Goal: Information Seeking & Learning: Learn about a topic

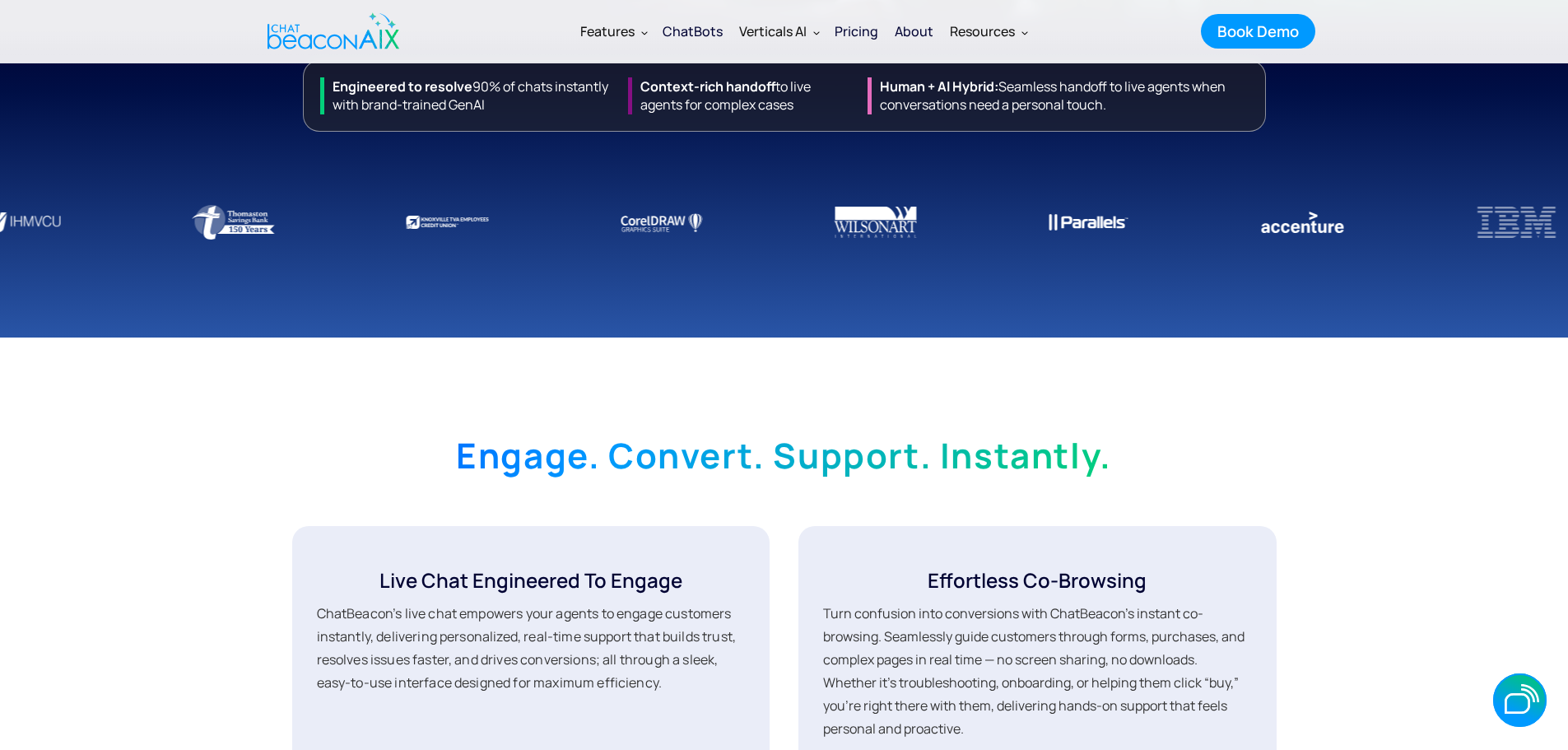
scroll to position [658, 0]
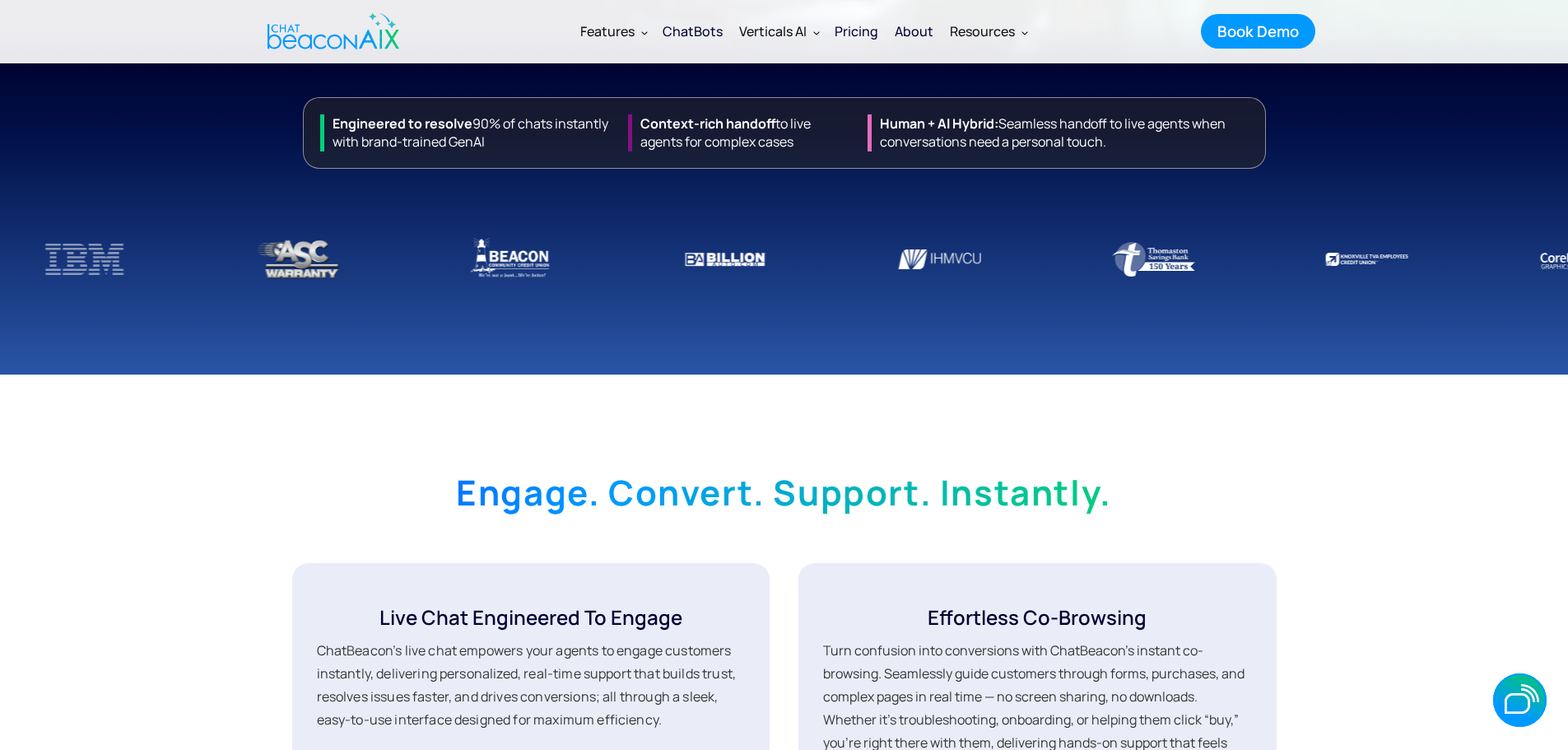
click at [680, 31] on div "ChatBots" at bounding box center [693, 31] width 60 height 23
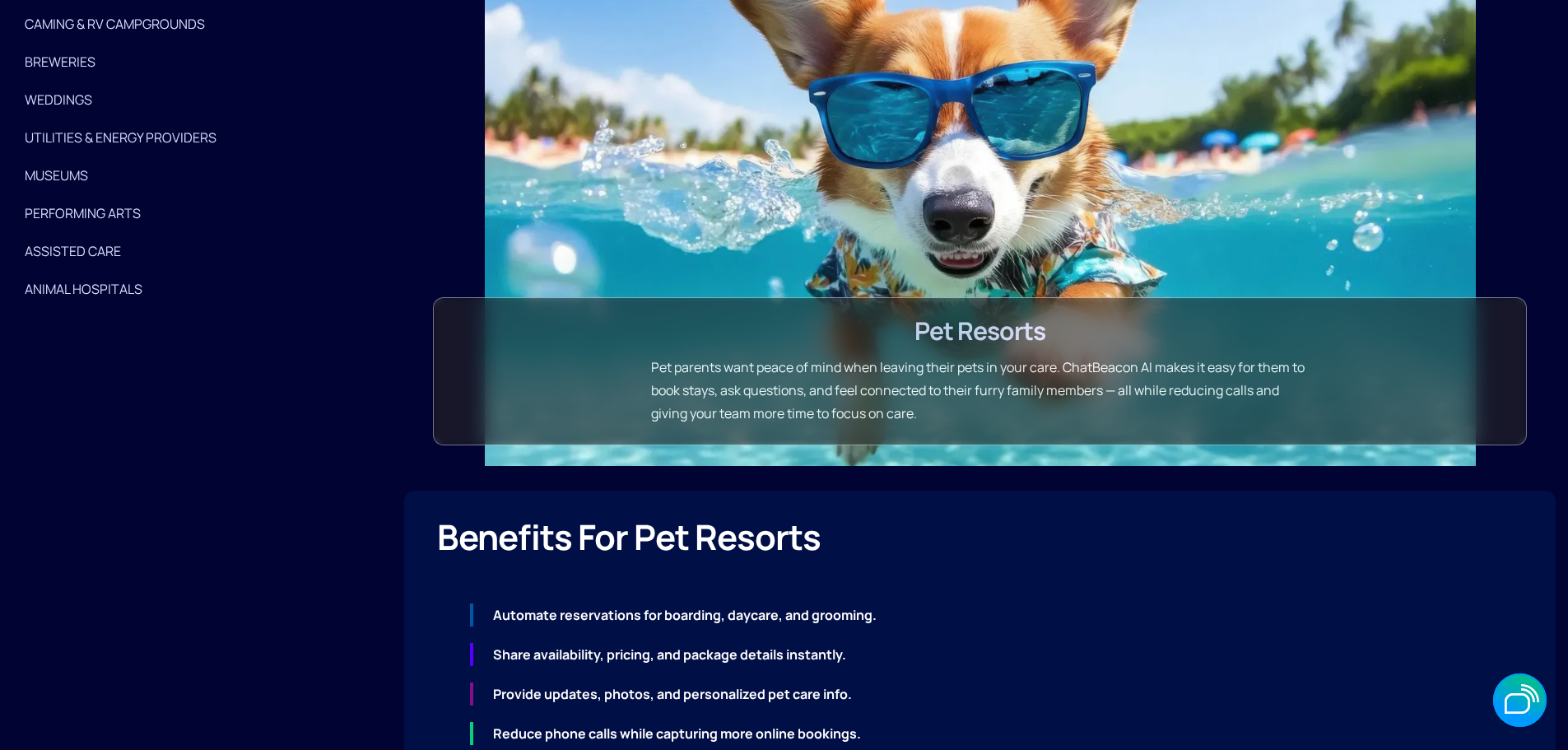
scroll to position [4363, 0]
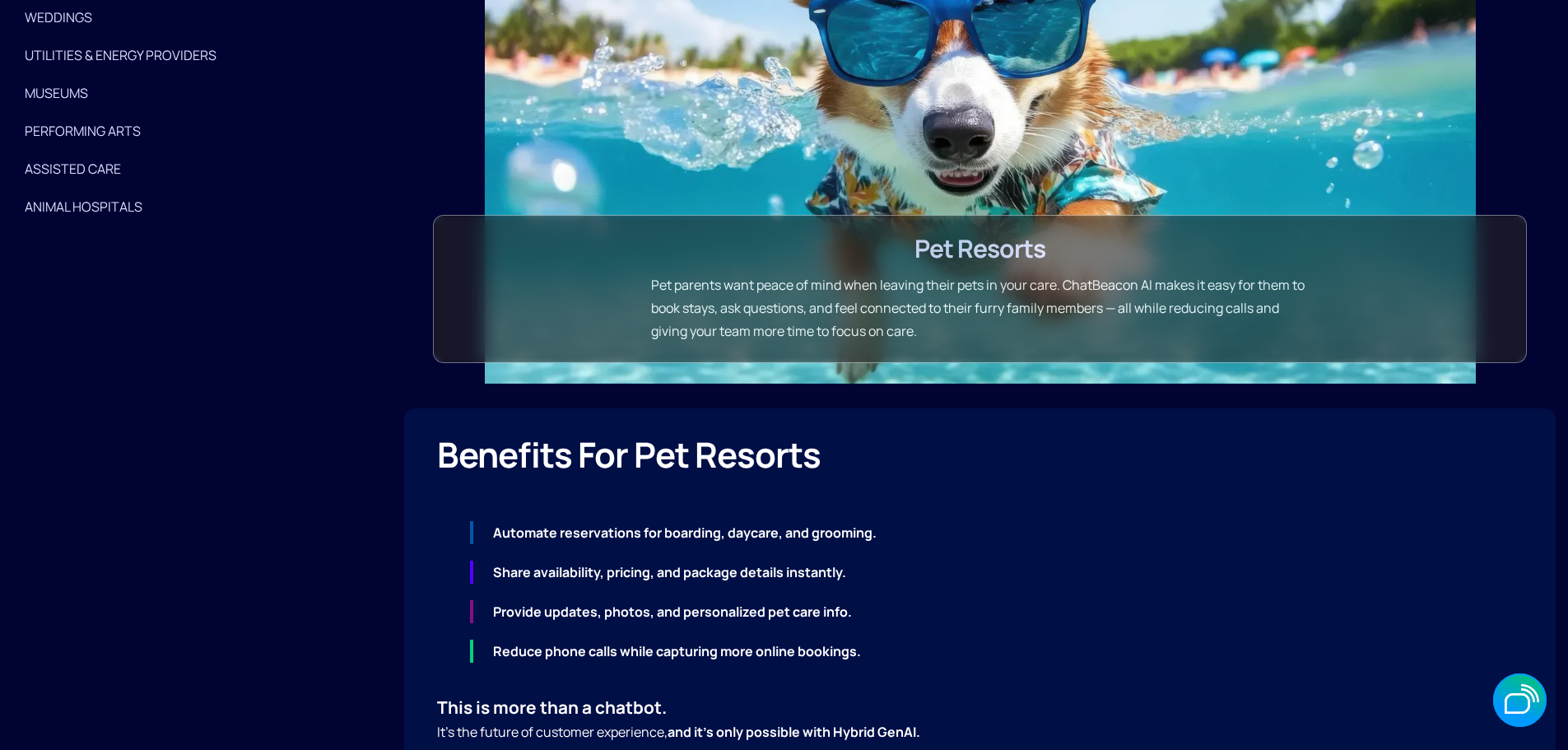
click at [147, 218] on div "Animal Hospitals" at bounding box center [196, 207] width 342 height 23
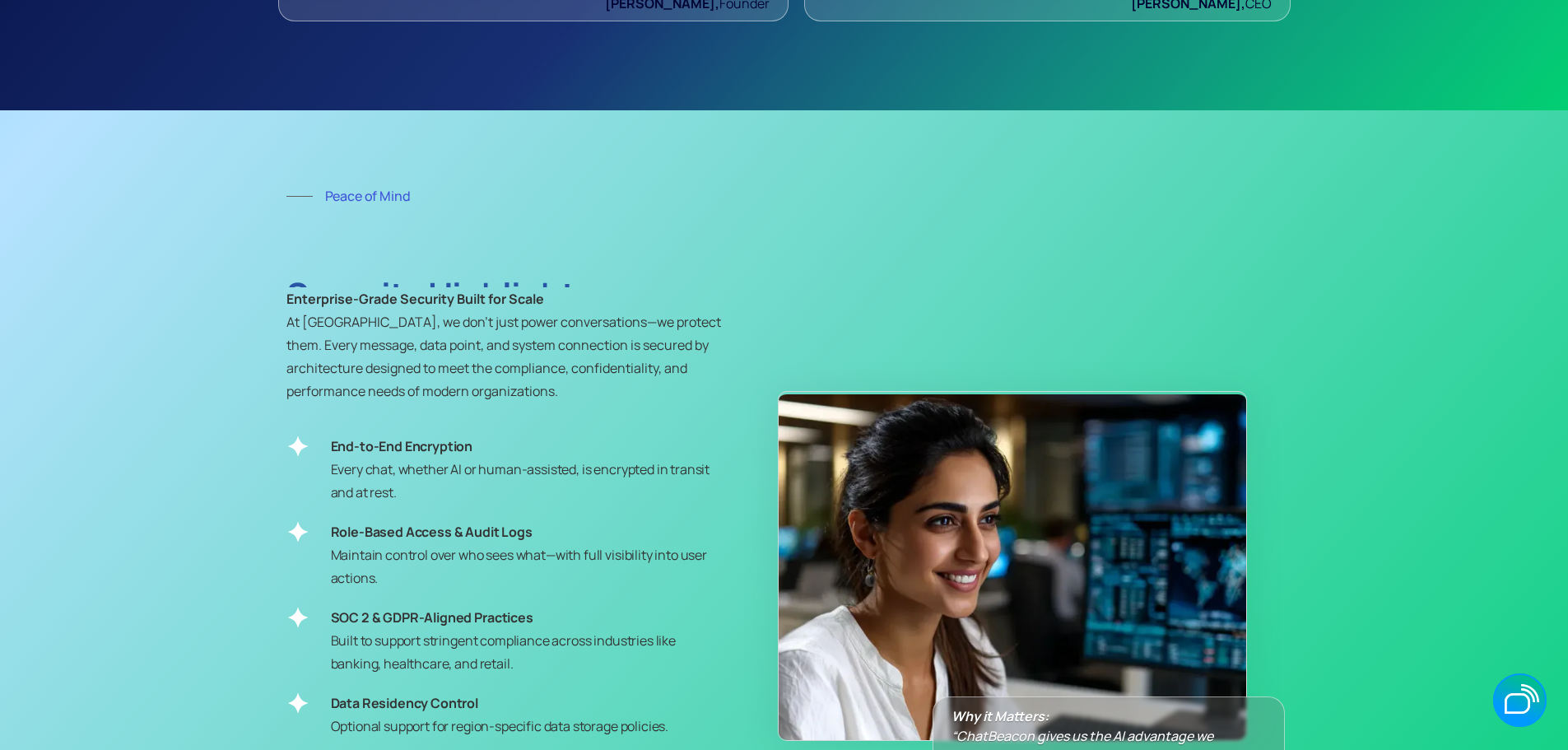
scroll to position [8398, 0]
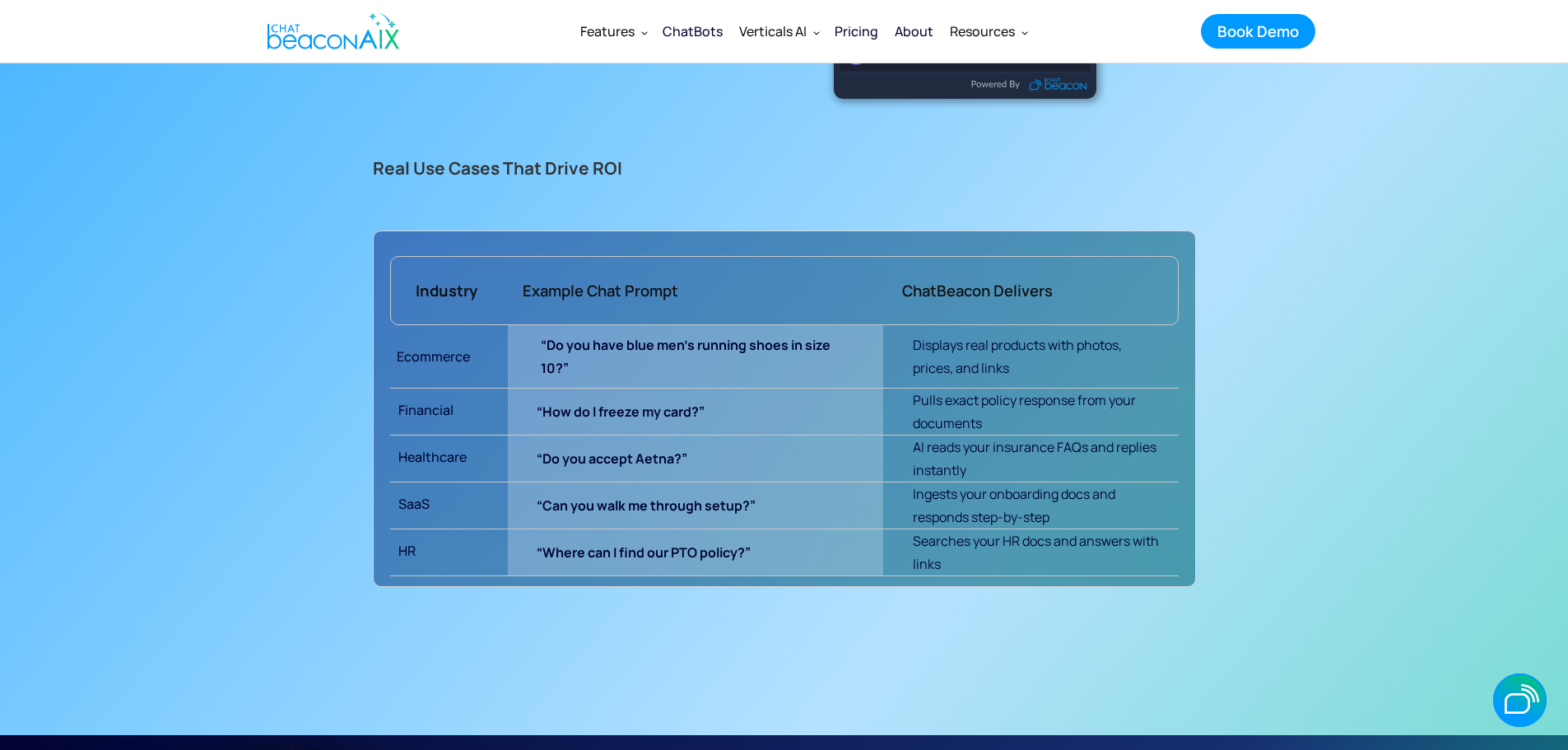
scroll to position [6669, 0]
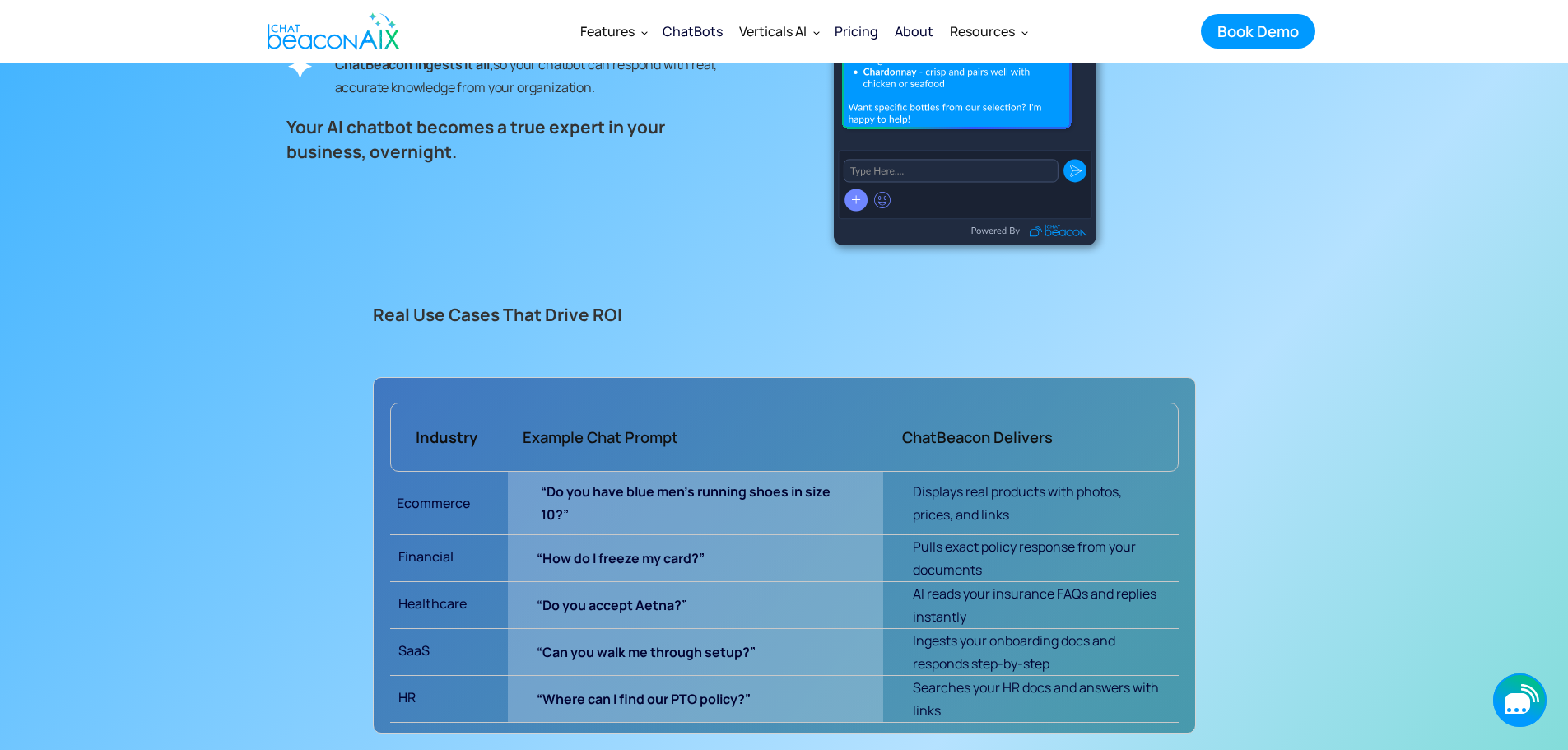
click at [1519, 684] on icon "button" at bounding box center [1520, 700] width 54 height 54
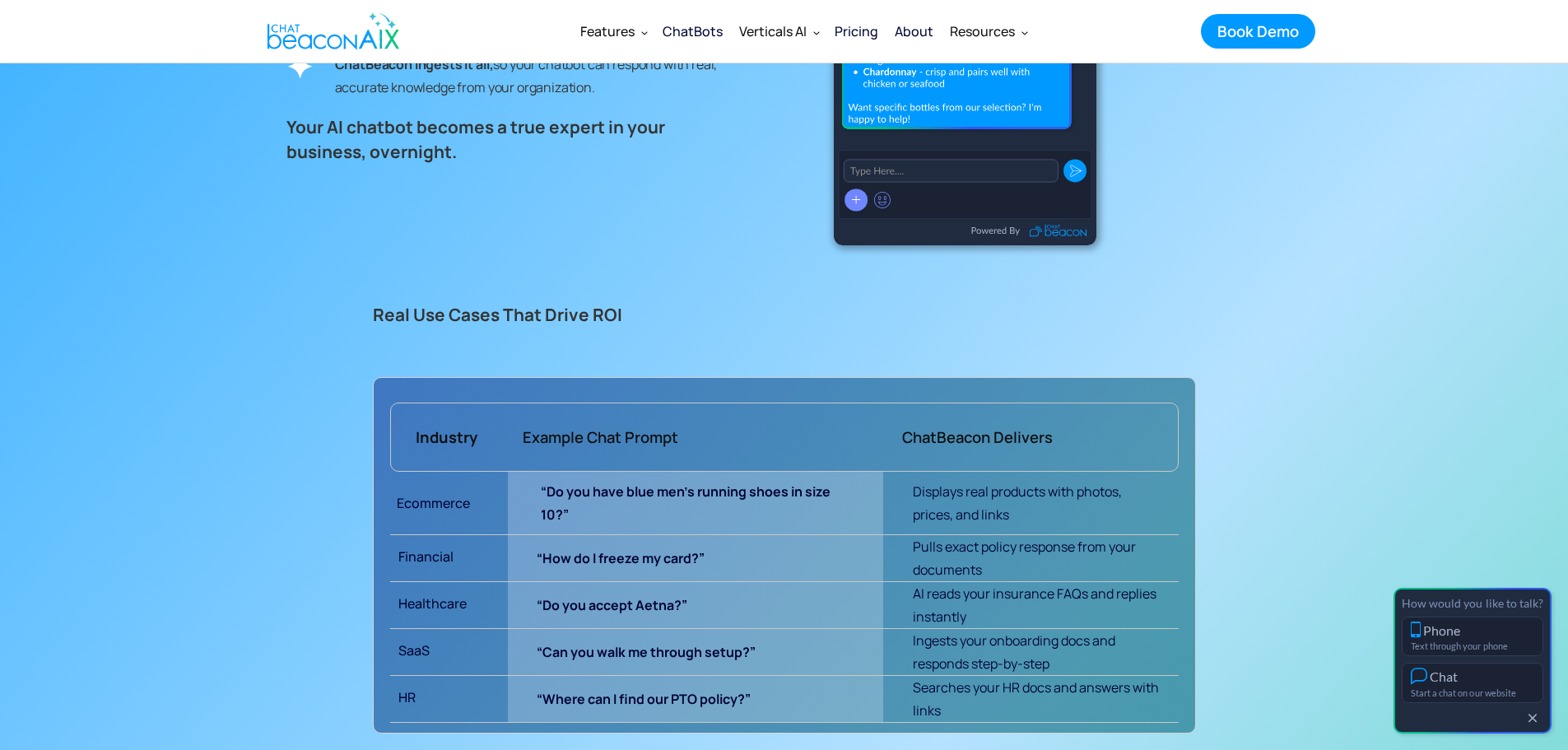
click at [1533, 725] on button "button" at bounding box center [1533, 719] width 18 height 14
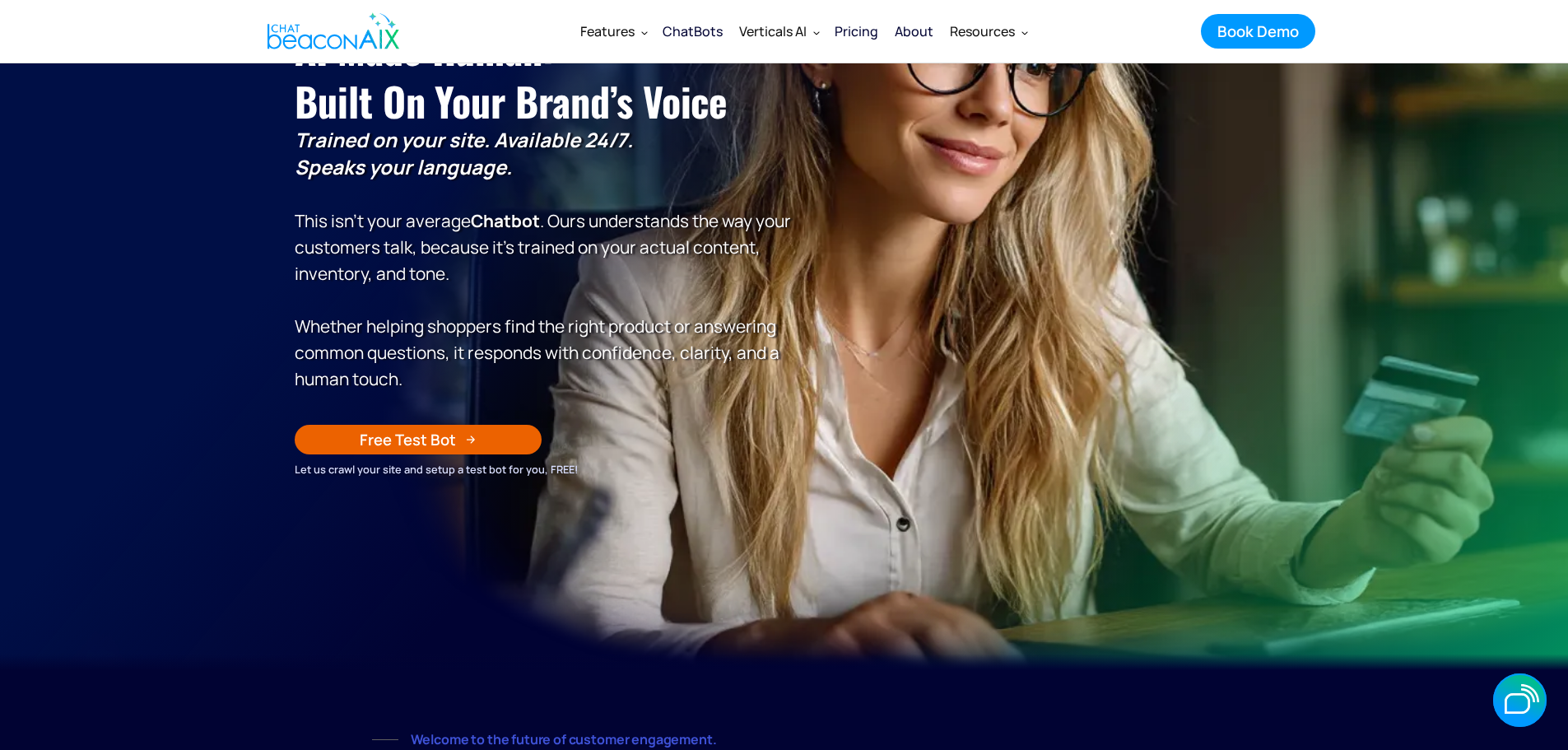
scroll to position [0, 0]
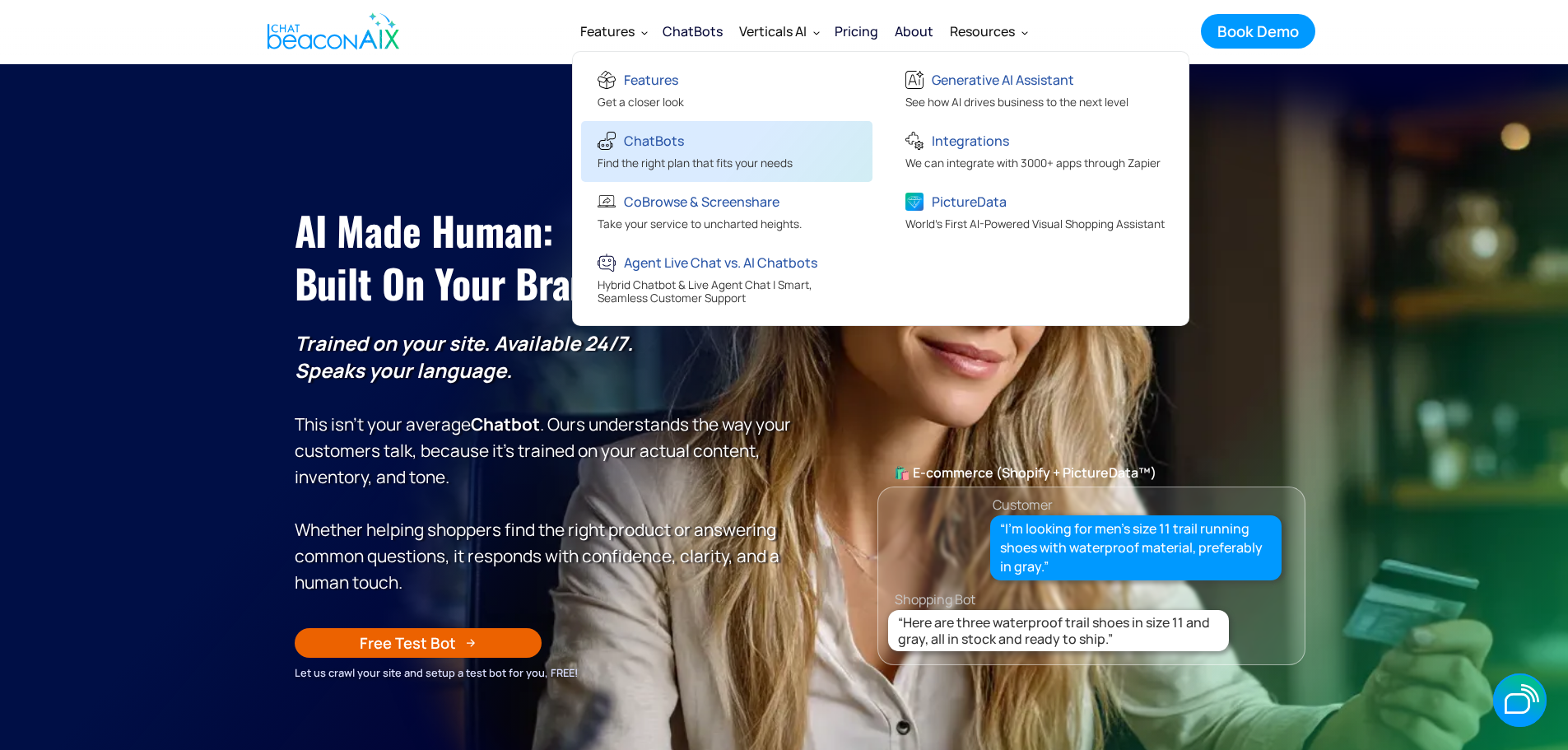
click at [632, 142] on div "ChatBots" at bounding box center [654, 141] width 60 height 23
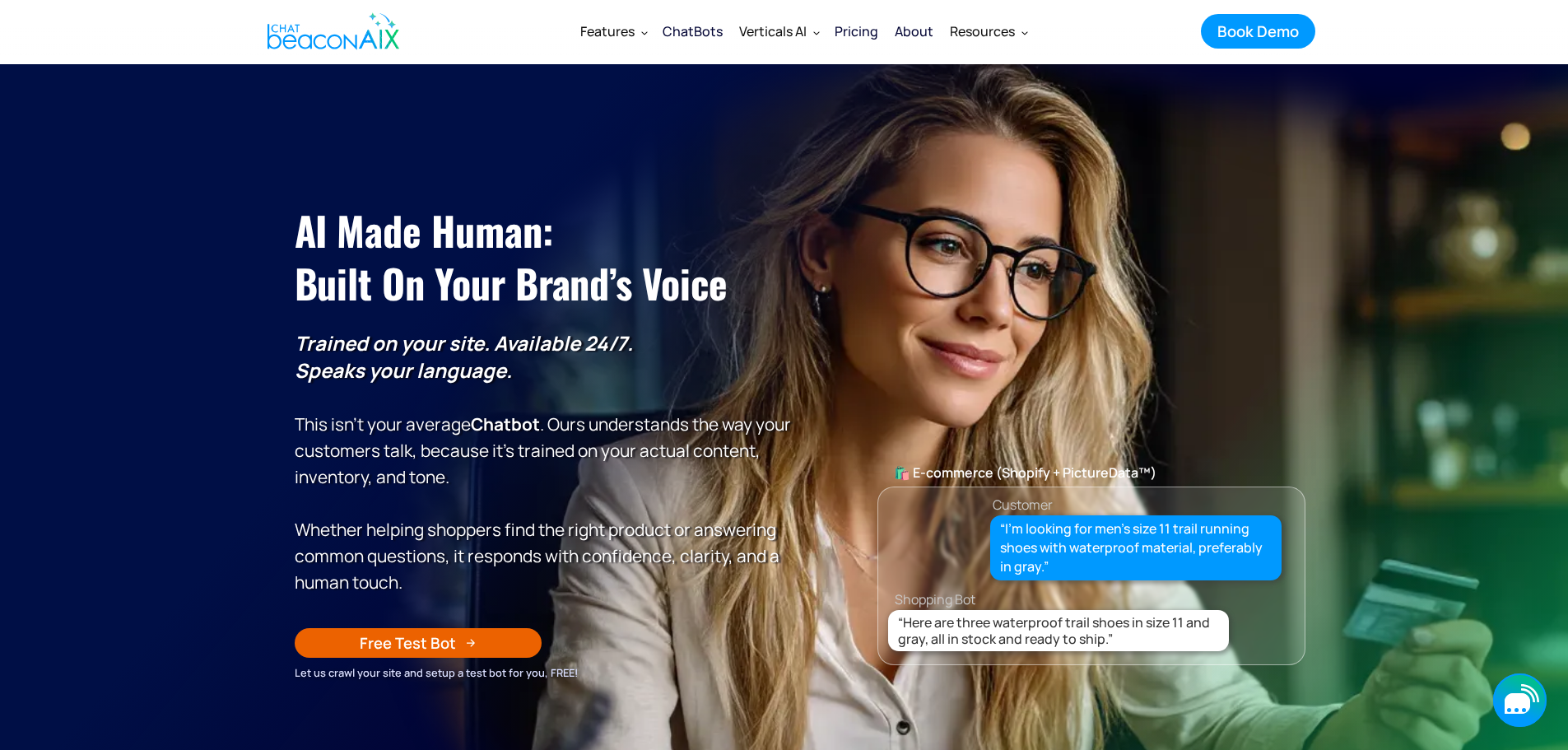
click at [1520, 692] on icon "button" at bounding box center [1520, 700] width 54 height 54
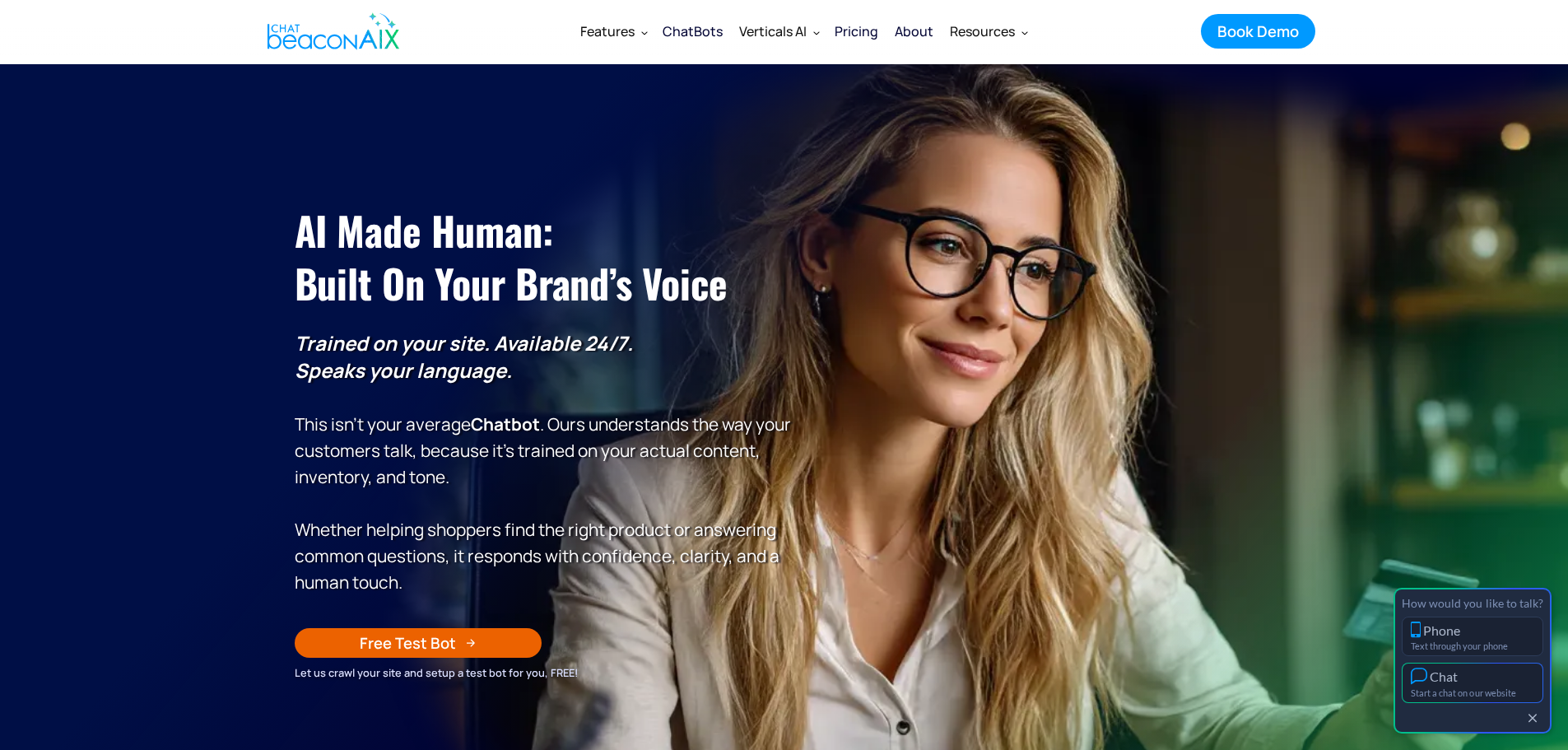
click at [1460, 696] on div "Start a chat on our website" at bounding box center [1472, 693] width 124 height 10
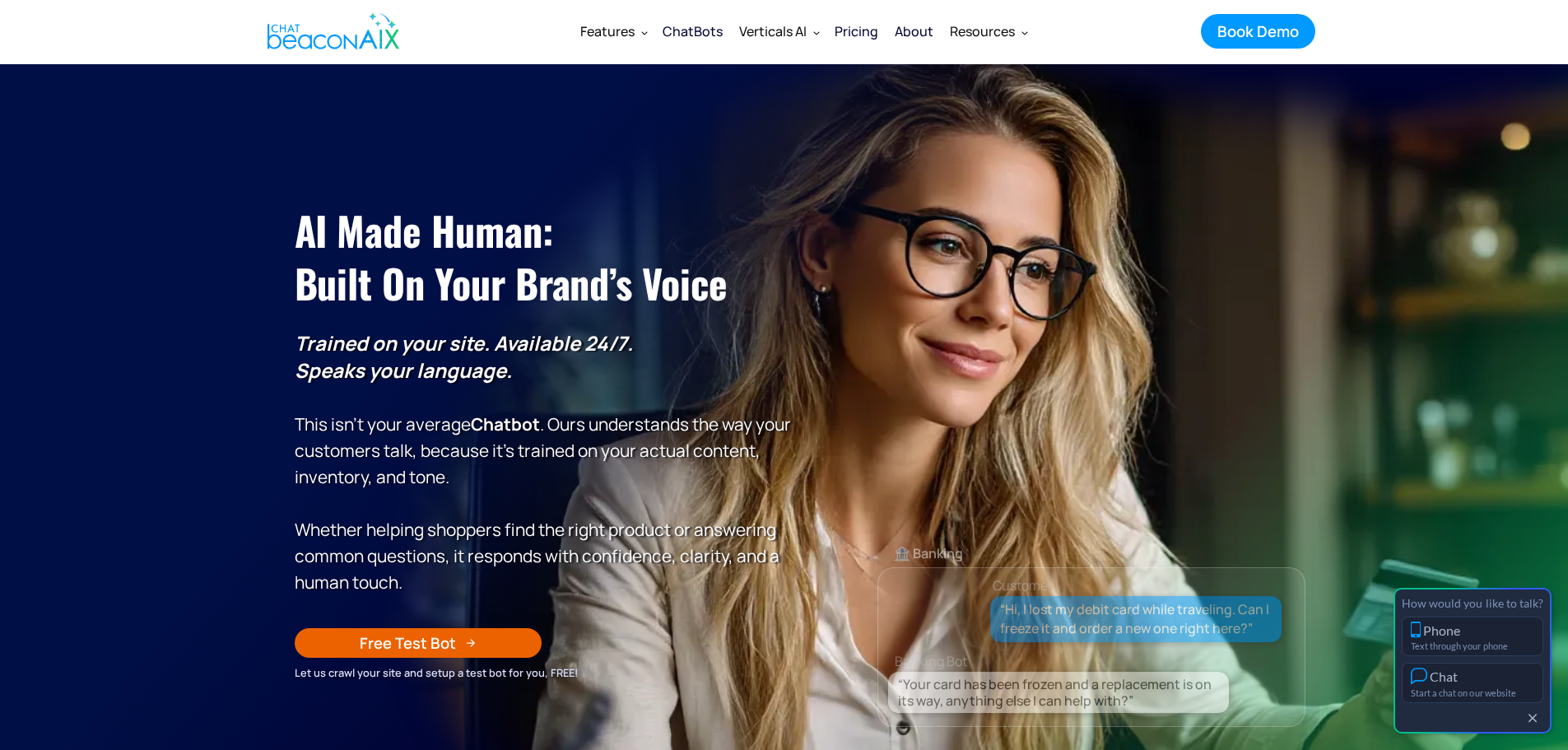
click at [1532, 719] on icon "button" at bounding box center [1533, 718] width 9 height 9
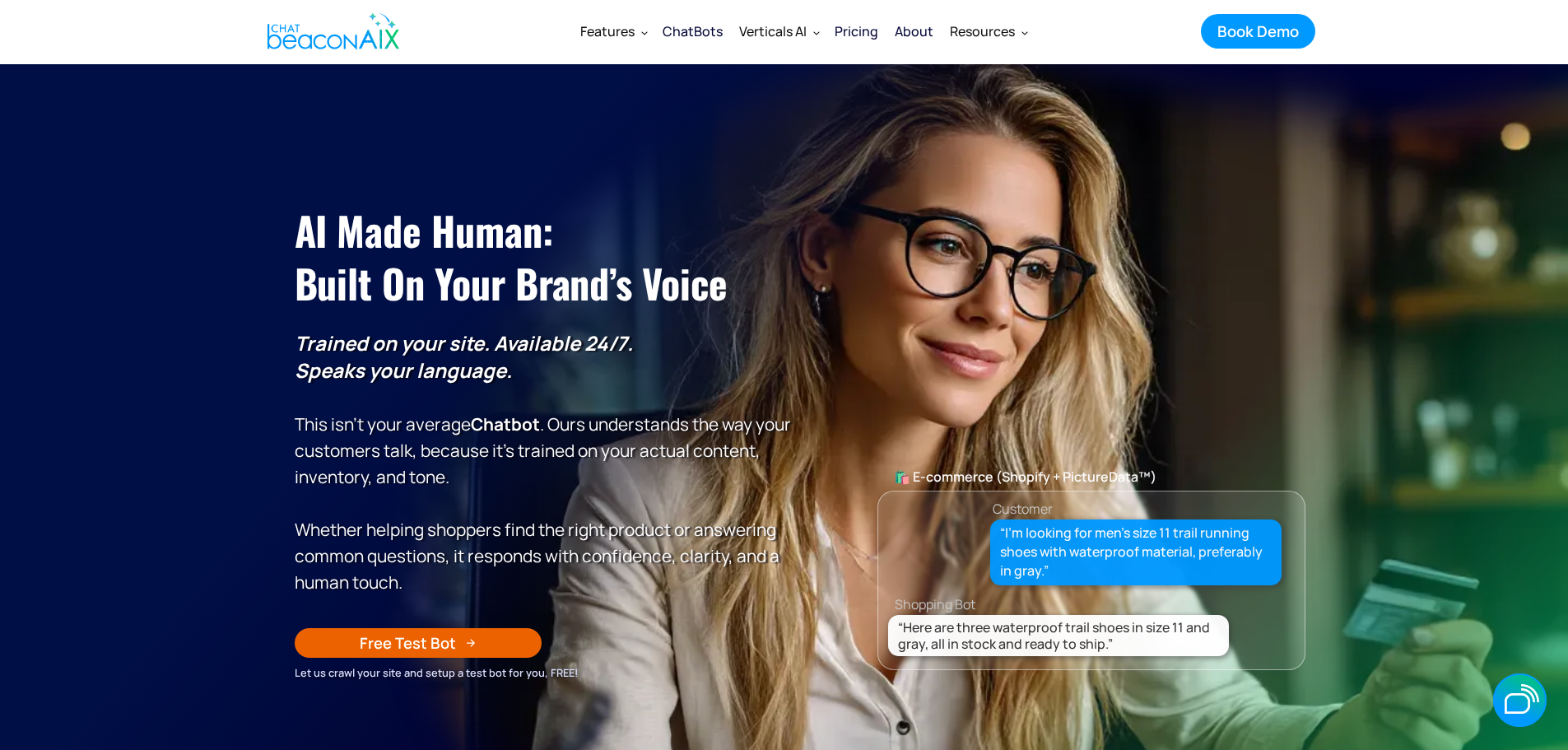
click at [695, 35] on div "ChatBots" at bounding box center [693, 31] width 60 height 23
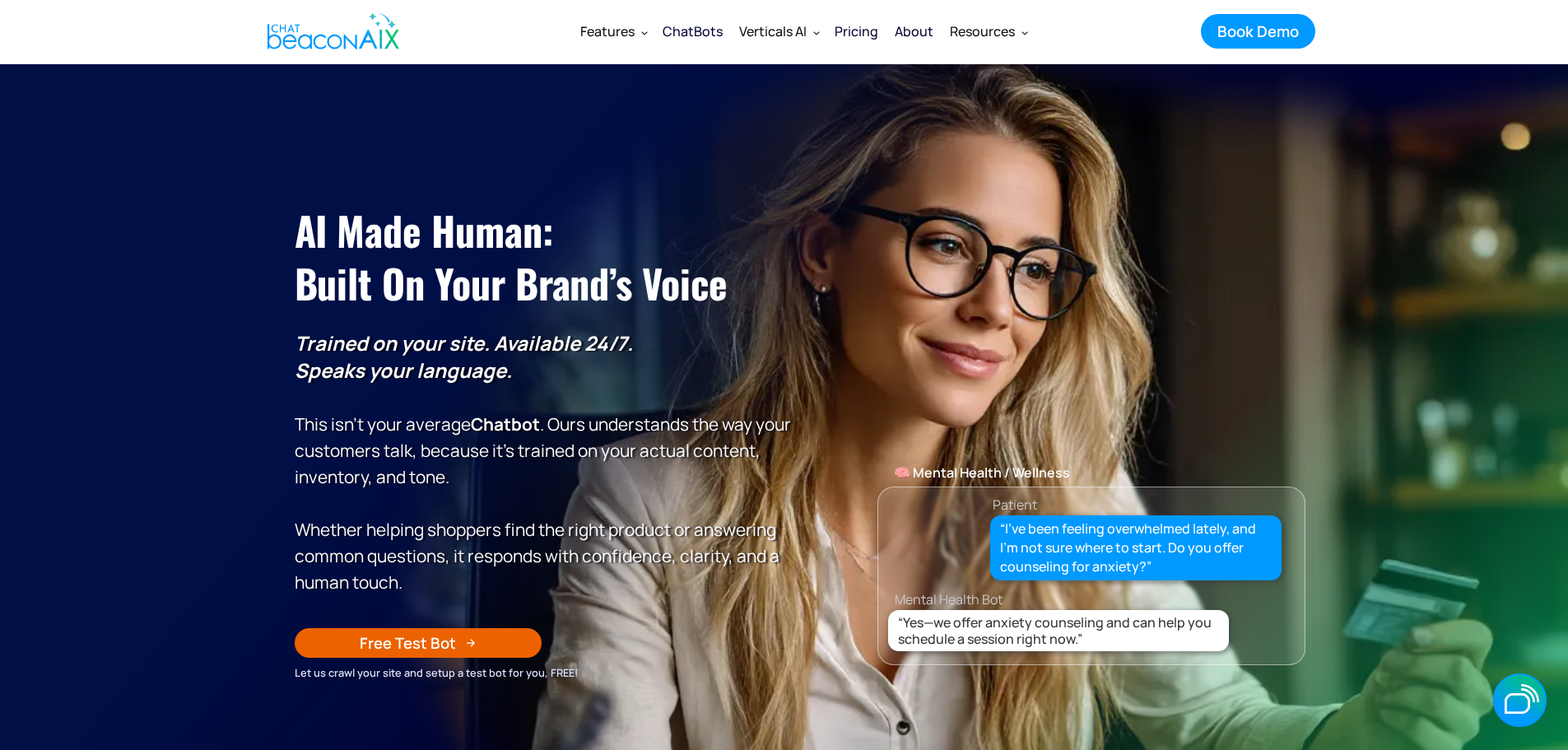
click at [856, 41] on div "Pricing" at bounding box center [856, 31] width 43 height 23
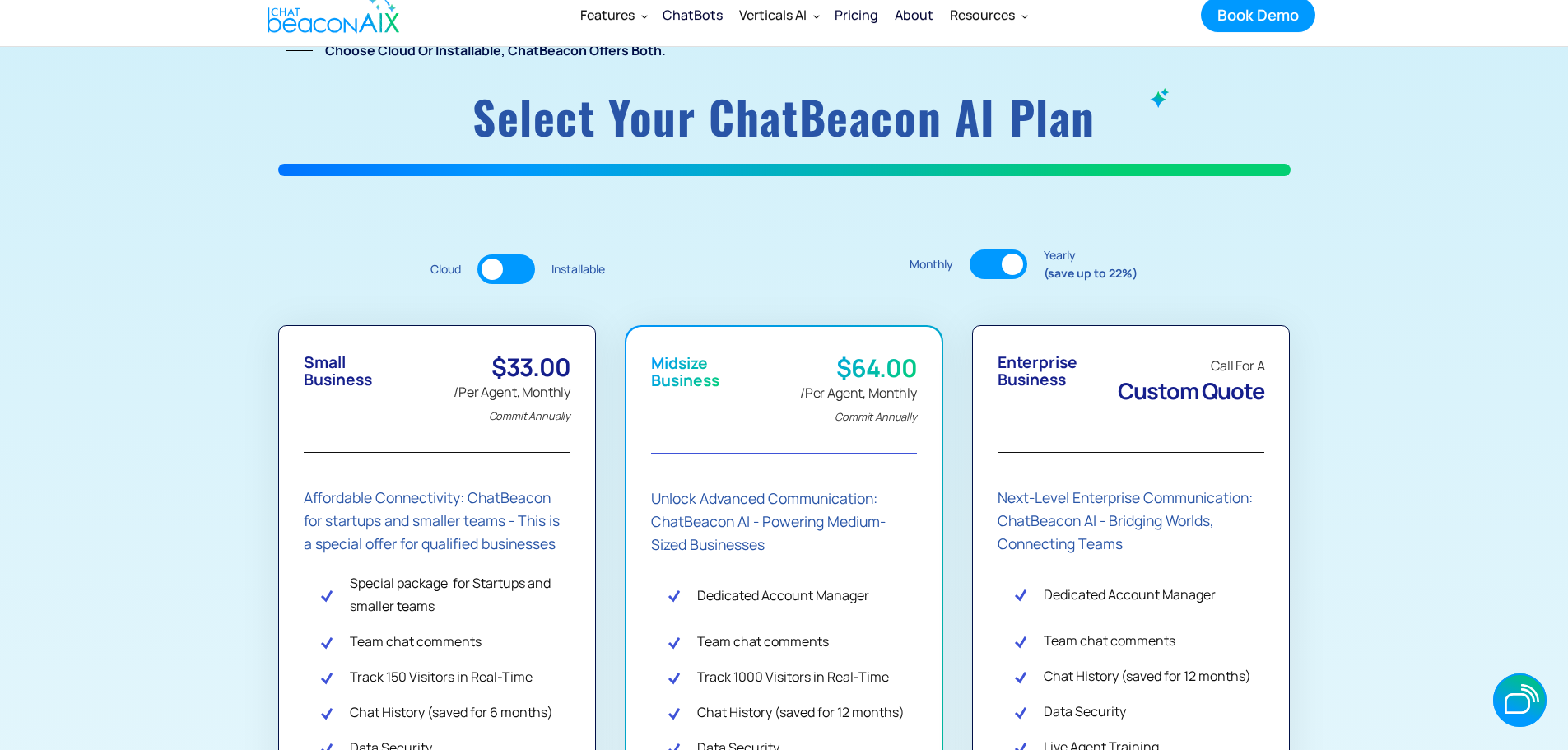
scroll to position [165, 0]
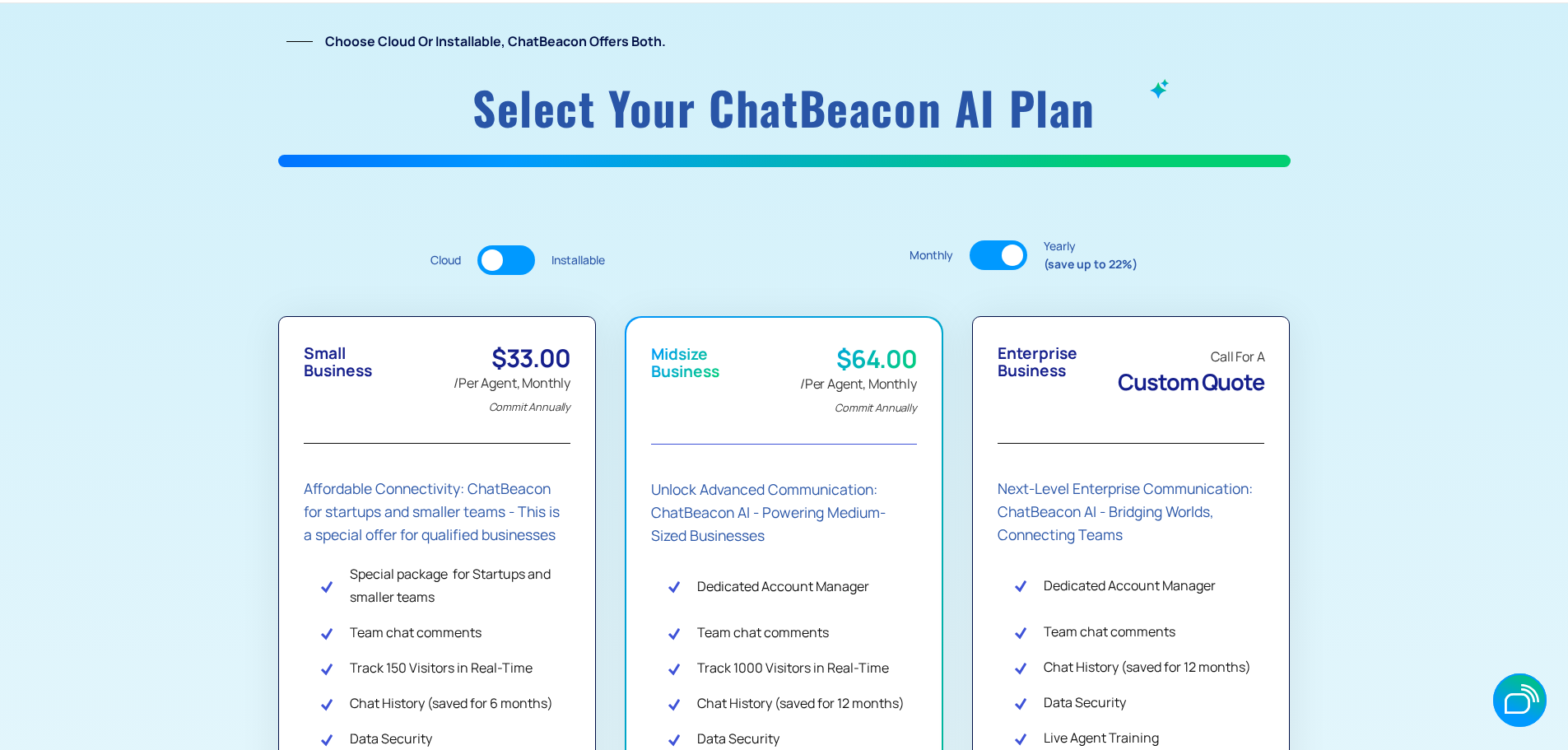
click at [505, 271] on div at bounding box center [506, 260] width 58 height 29
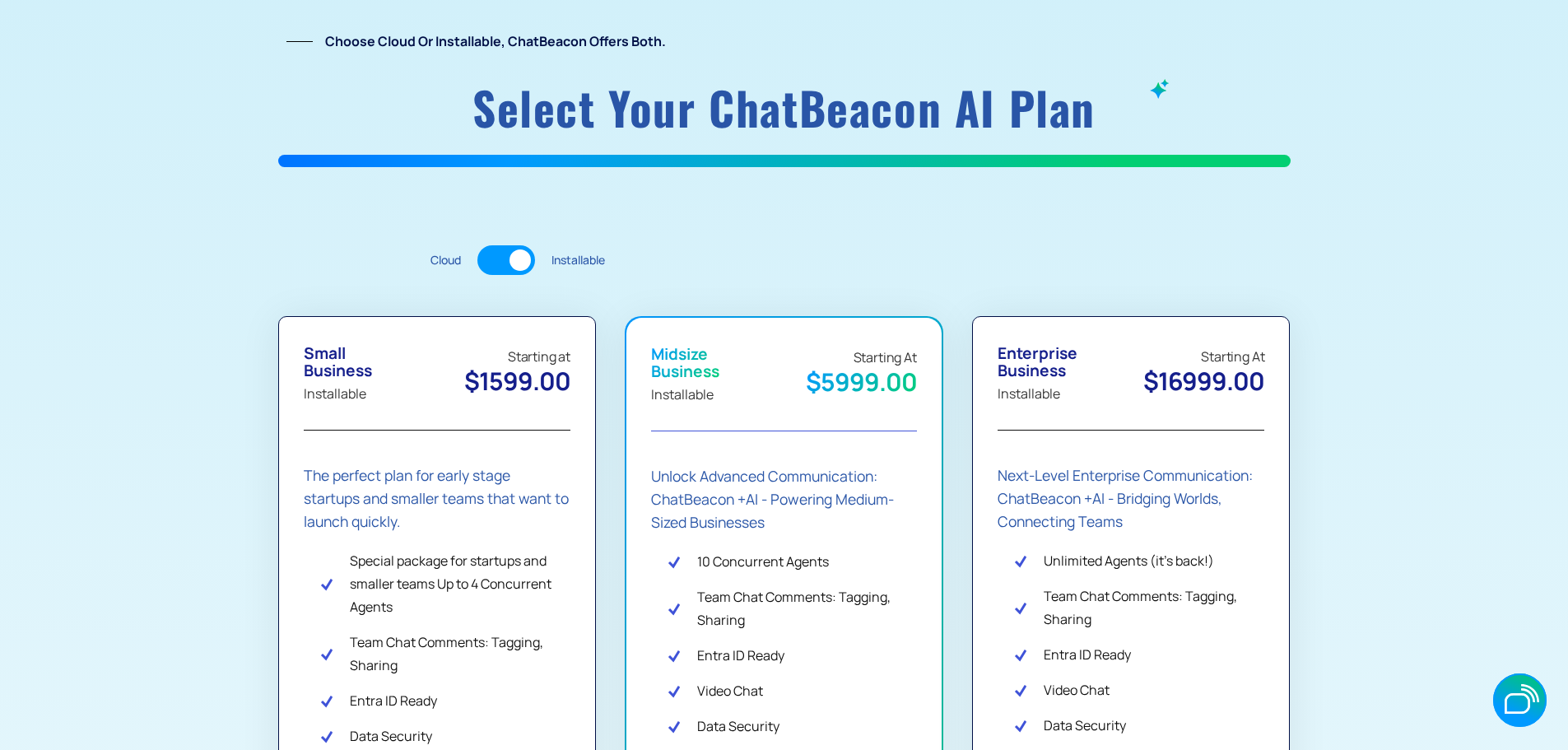
click at [510, 267] on div at bounding box center [506, 260] width 58 height 29
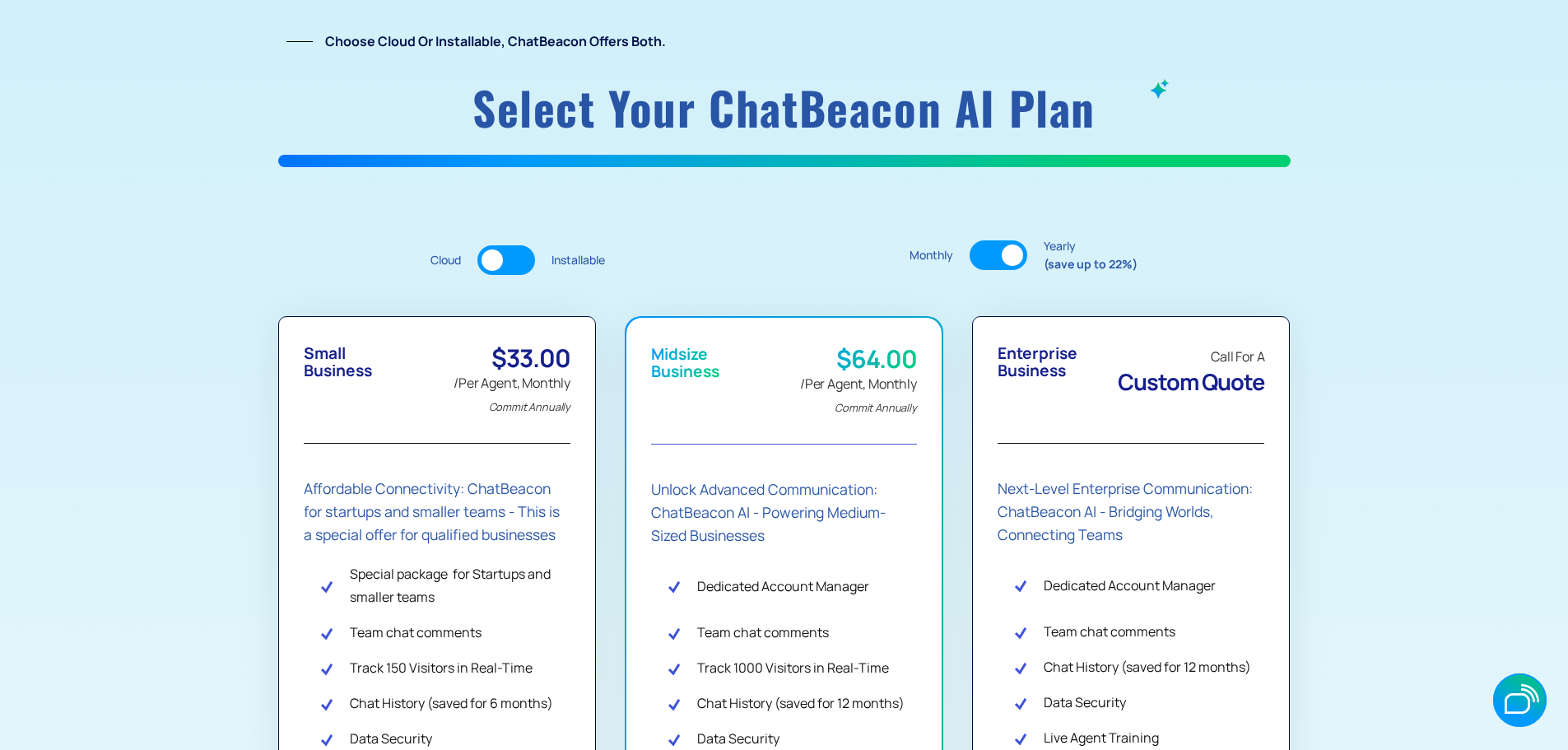
click at [524, 256] on div at bounding box center [506, 260] width 58 height 29
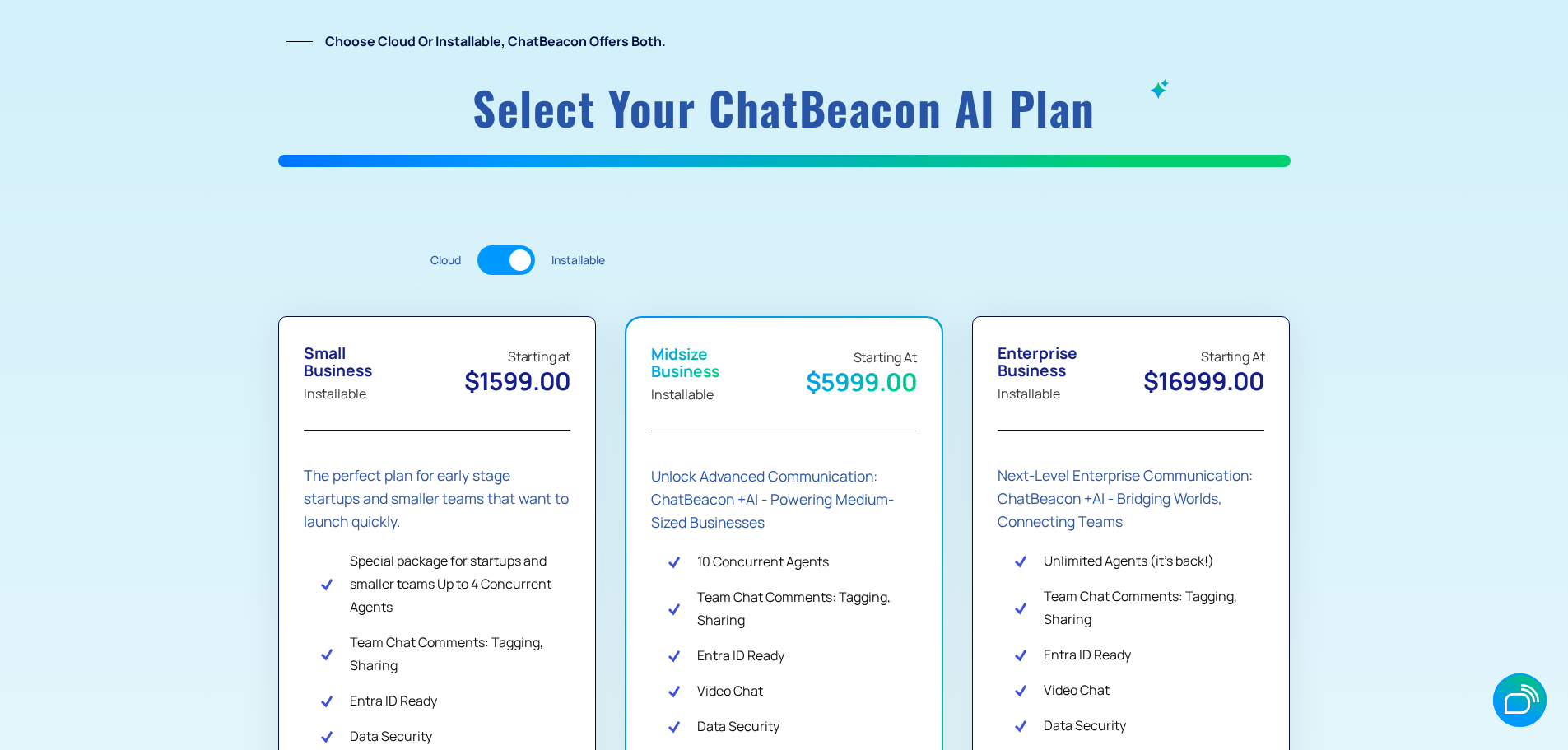
click at [524, 256] on div at bounding box center [520, 260] width 22 height 22
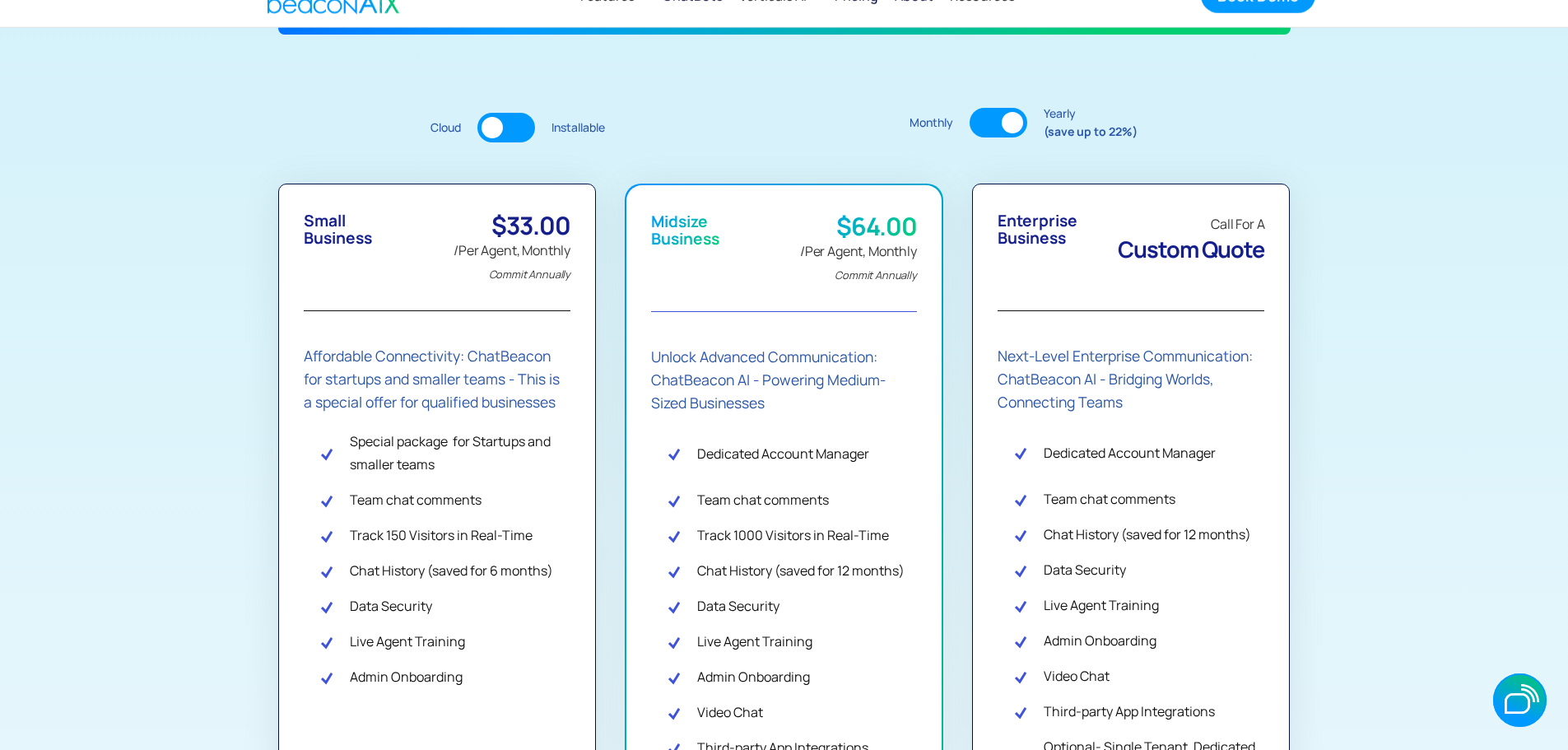
scroll to position [247, 0]
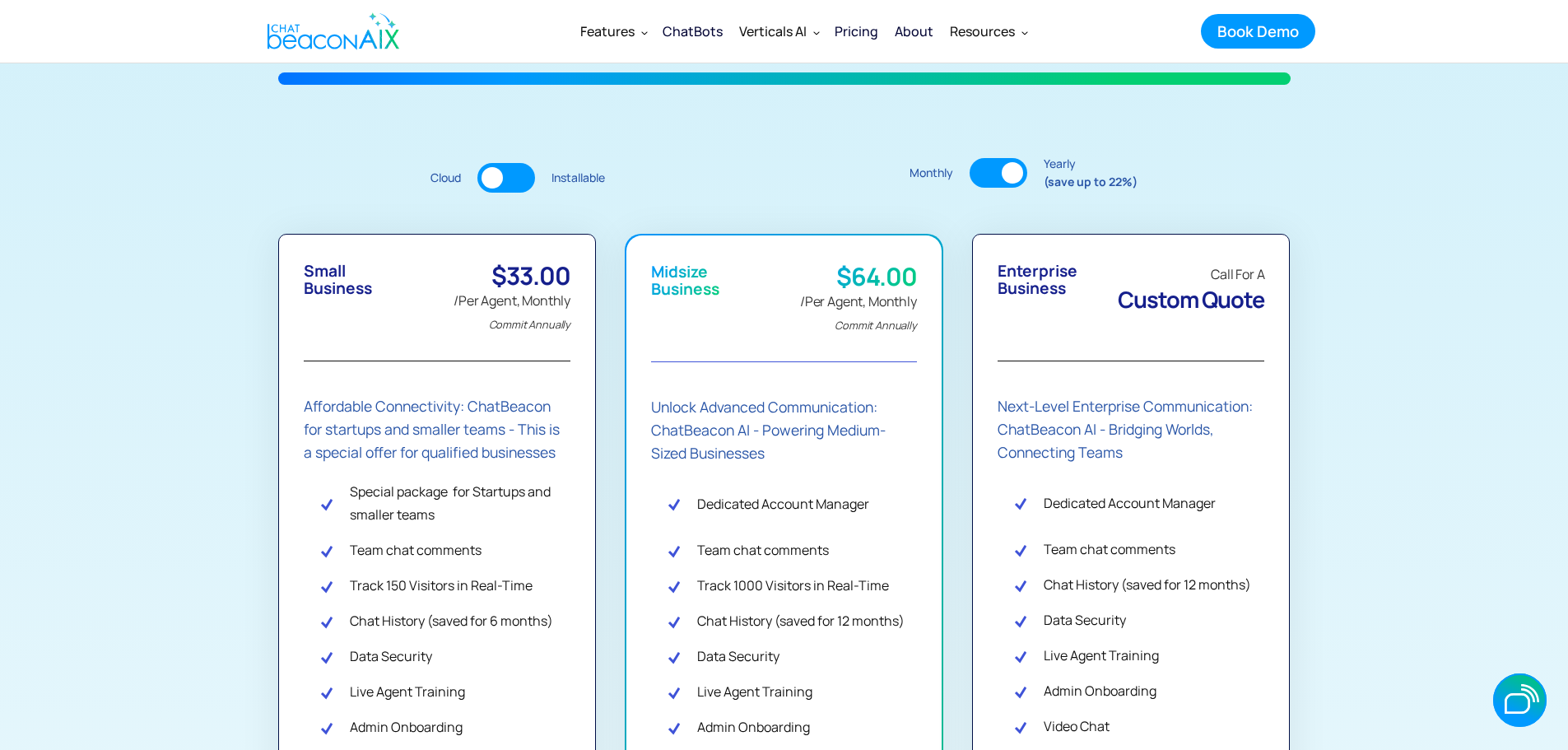
click at [526, 186] on div at bounding box center [506, 178] width 58 height 29
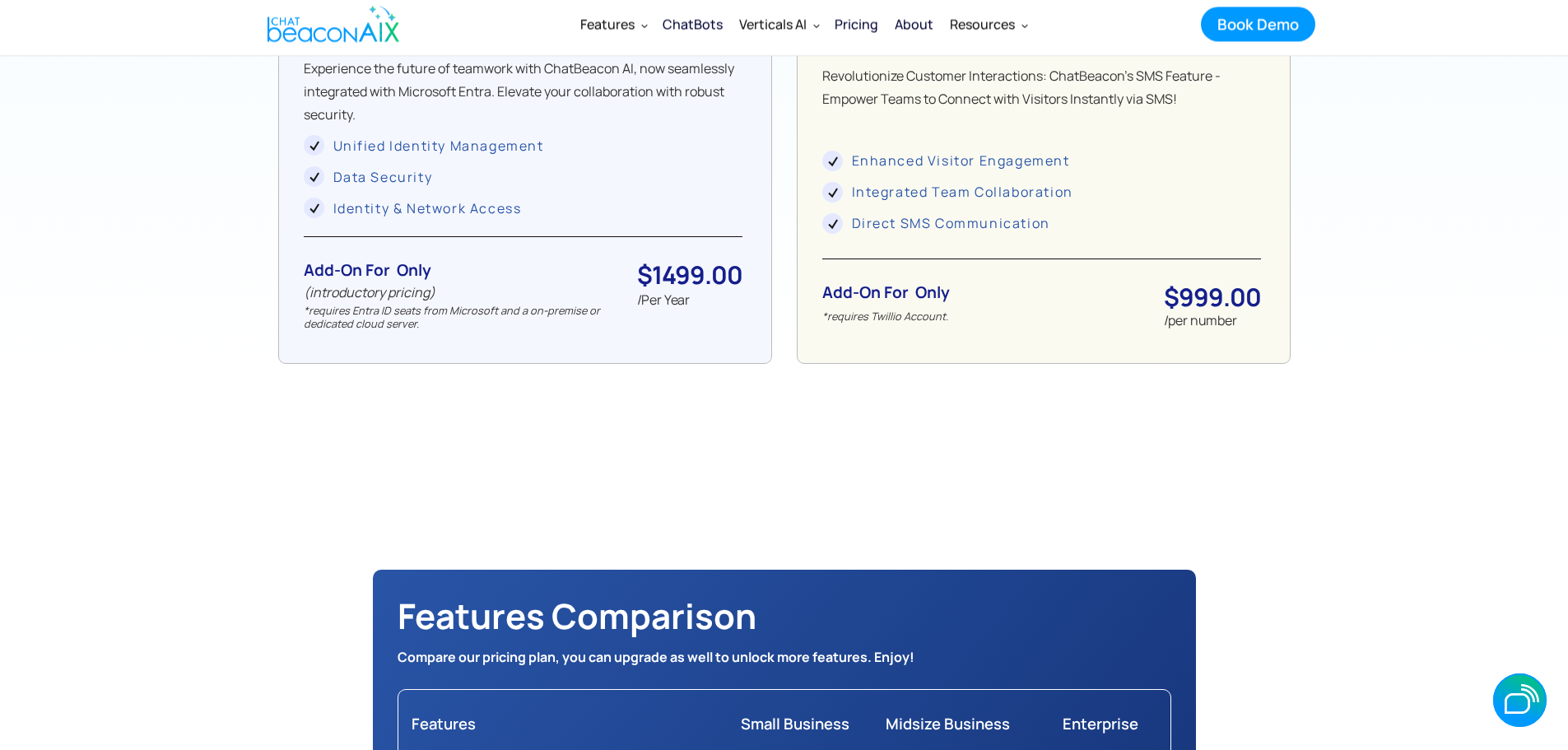
scroll to position [1729, 0]
